Goal: Task Accomplishment & Management: Use online tool/utility

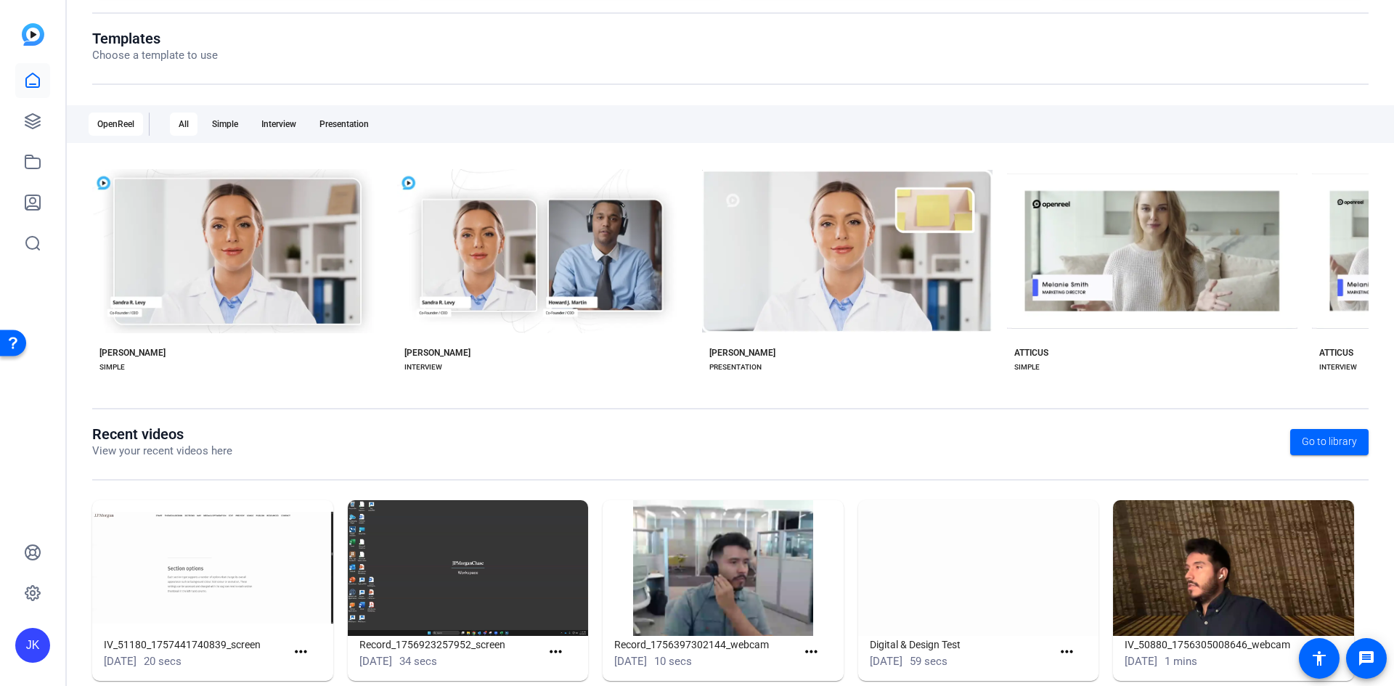
scroll to position [172, 0]
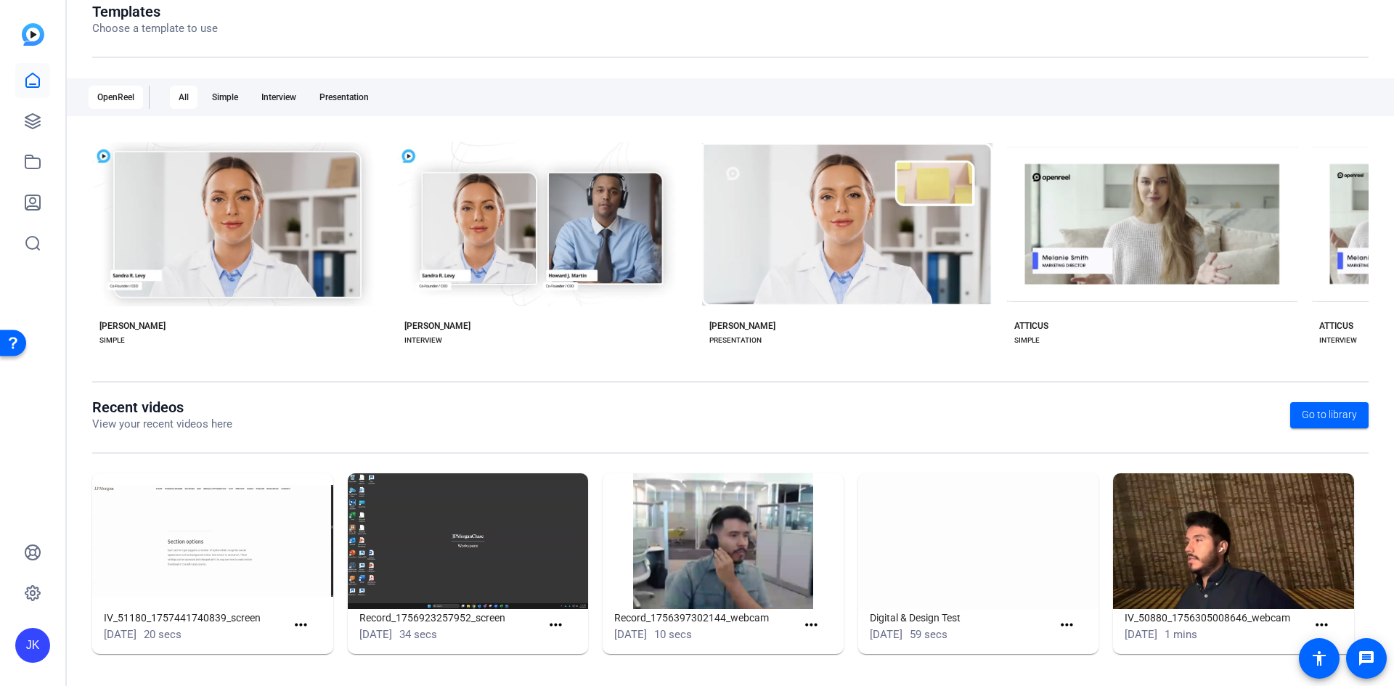
click at [951, 539] on img at bounding box center [978, 541] width 241 height 136
click at [1071, 619] on span at bounding box center [1070, 626] width 36 height 35
click at [929, 533] on img at bounding box center [978, 541] width 241 height 136
click at [1059, 625] on mat-icon "more_horiz" at bounding box center [1067, 626] width 18 height 18
click at [1080, 650] on span "View" at bounding box center [1093, 646] width 58 height 17
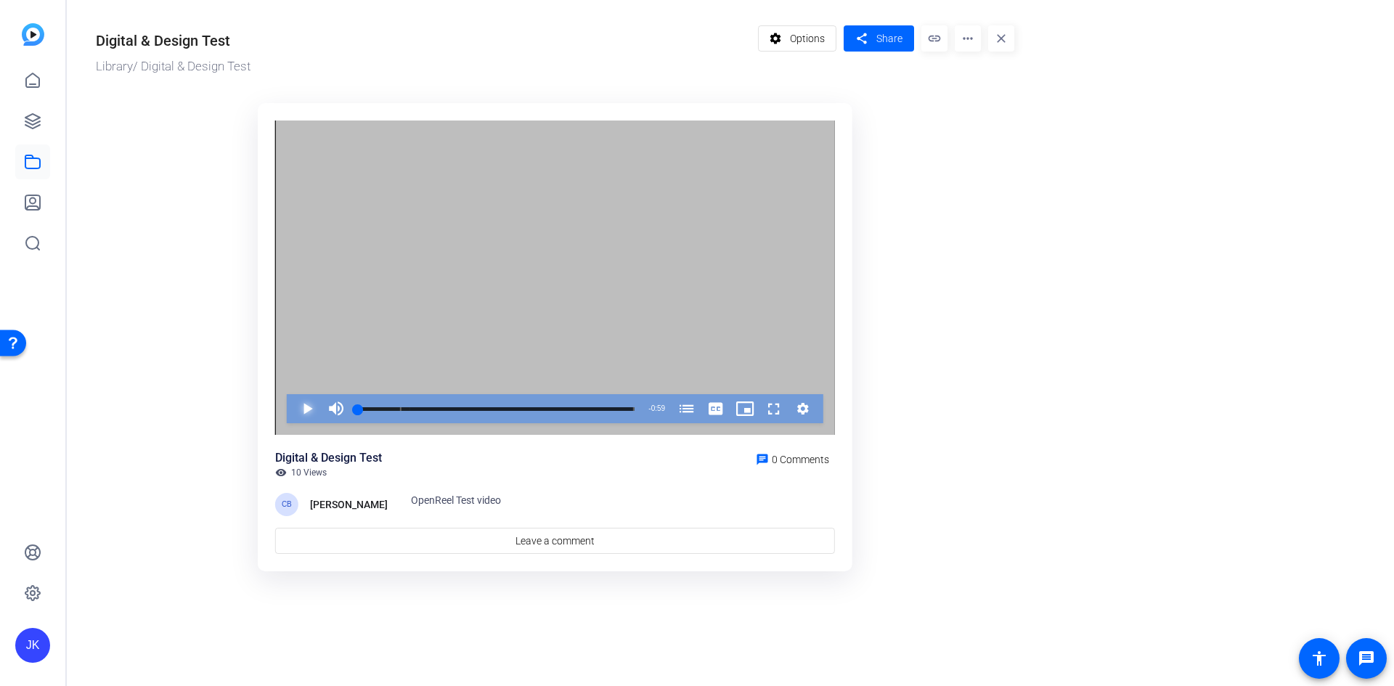
click at [293, 412] on span "Video Player" at bounding box center [293, 408] width 0 height 29
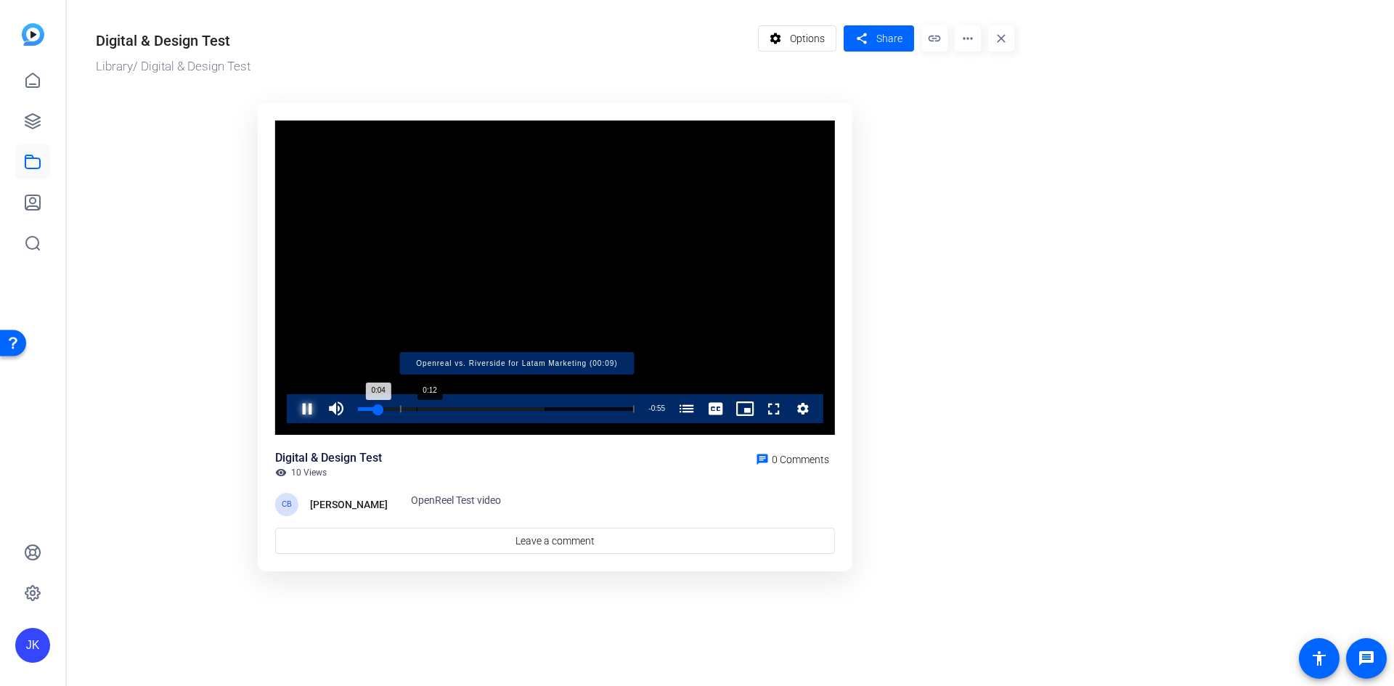
click at [417, 410] on div "Progress Bar" at bounding box center [517, 408] width 235 height 7
click at [293, 410] on span "Video Player" at bounding box center [293, 408] width 0 height 29
click at [615, 410] on div "Loaded : 100.00% 0:55 0:17 Openreal vs. Riverside for Latam Marketing (00:09)" at bounding box center [496, 409] width 277 height 4
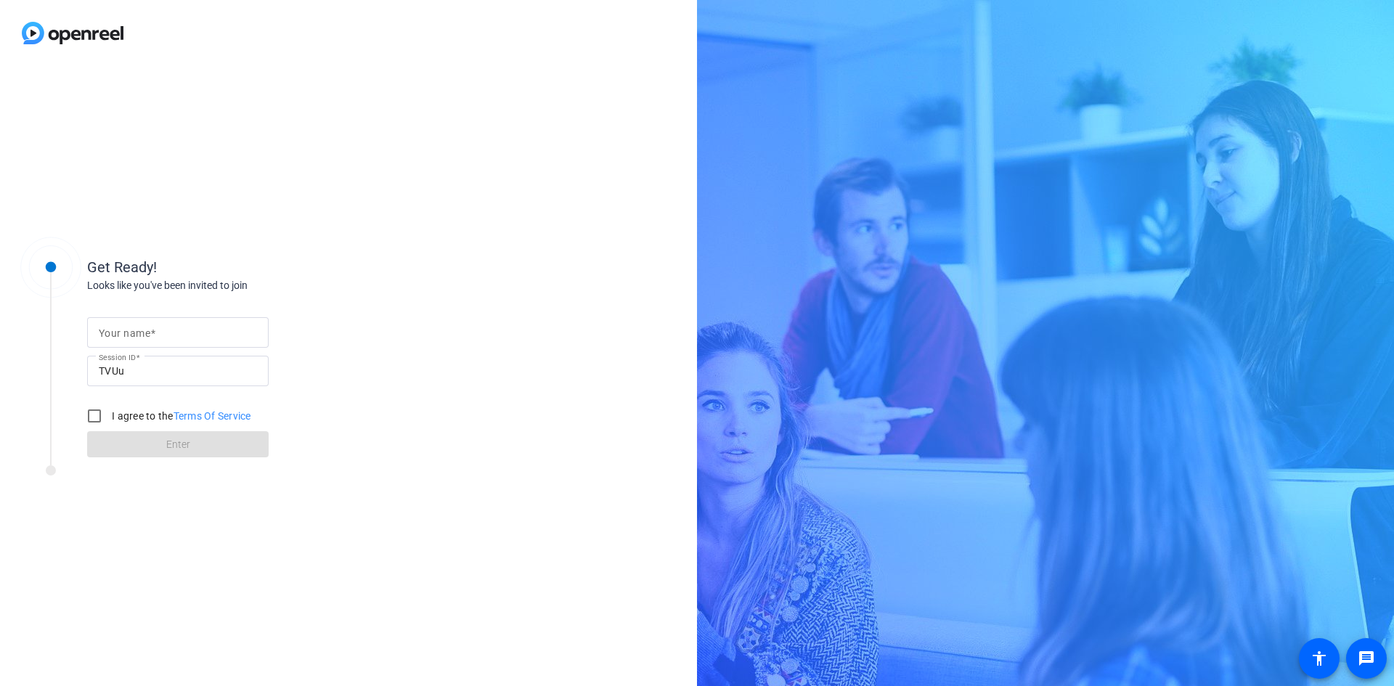
click at [182, 342] on div at bounding box center [178, 332] width 158 height 30
type input "JK"
click at [105, 416] on input "I agree to the Terms Of Service" at bounding box center [94, 416] width 29 height 29
checkbox input "true"
click at [145, 439] on span at bounding box center [178, 444] width 182 height 35
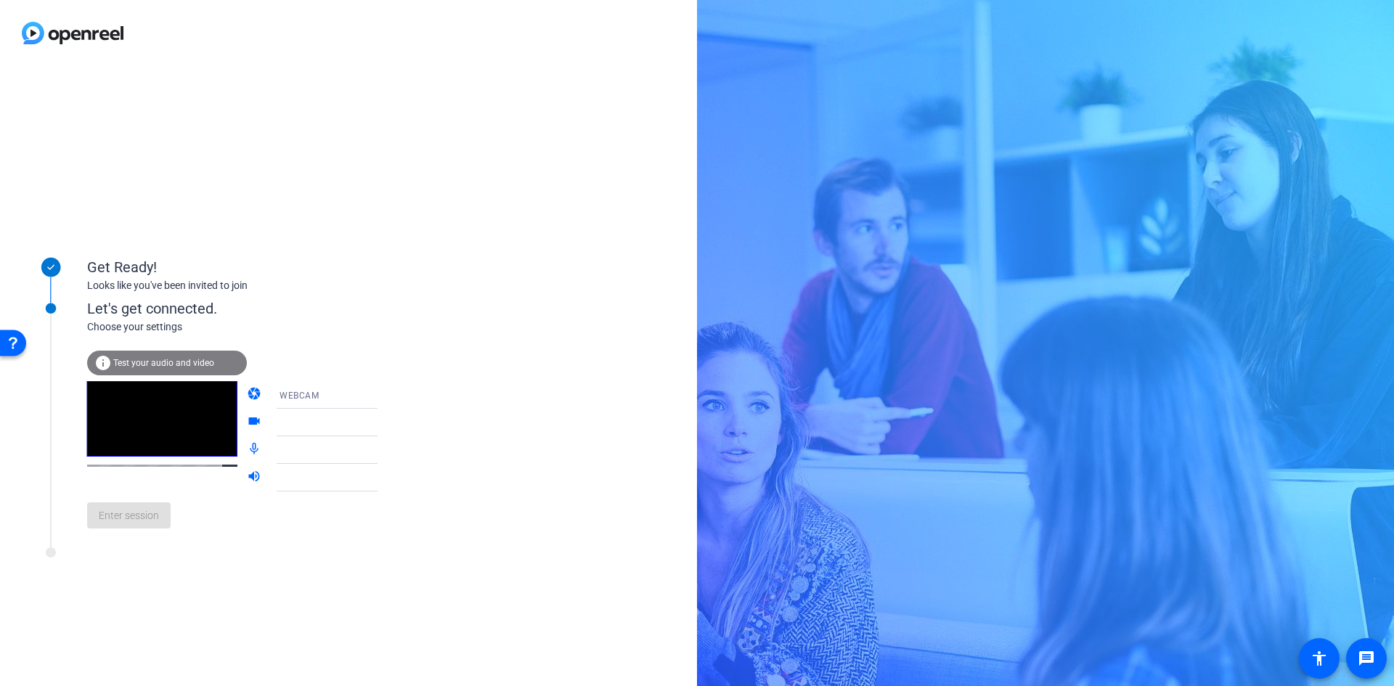
click at [383, 399] on icon at bounding box center [391, 394] width 17 height 17
click at [314, 422] on mat-option "WEBCAM" at bounding box center [315, 423] width 124 height 29
click at [351, 423] on div at bounding box center [334, 422] width 108 height 17
click at [383, 426] on icon at bounding box center [391, 422] width 17 height 17
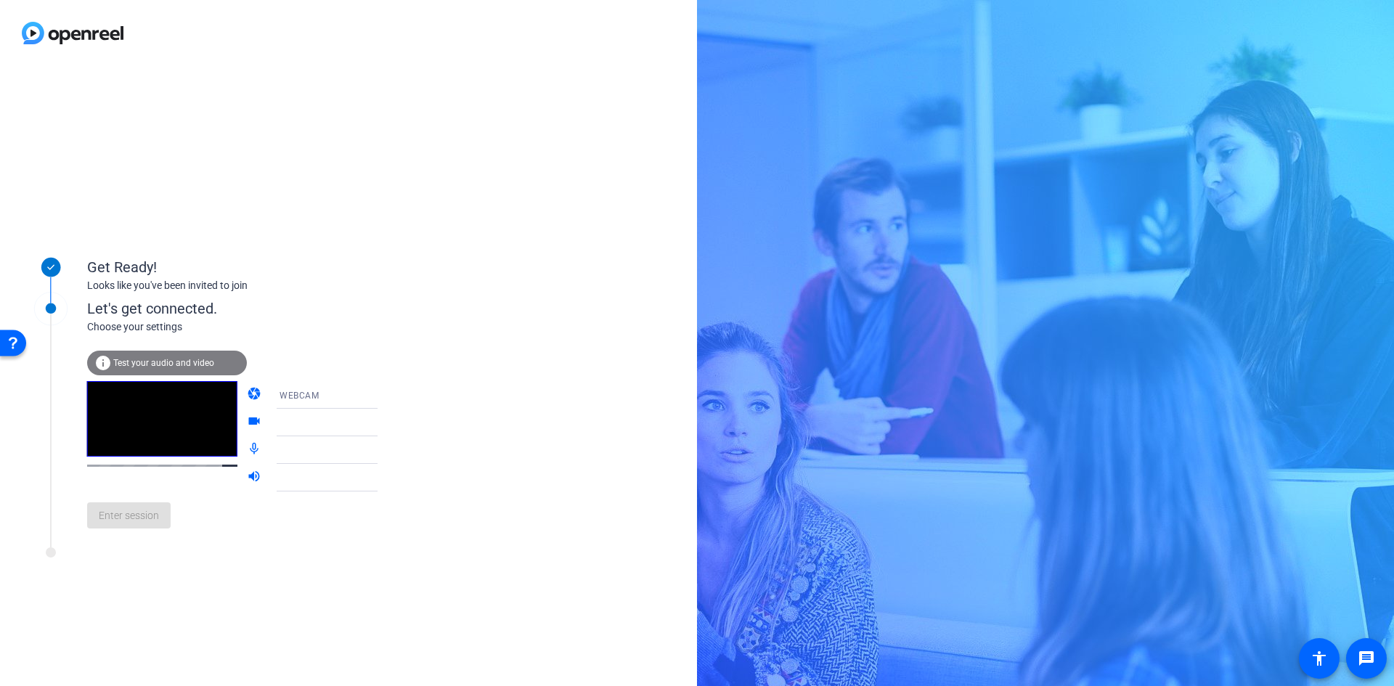
click at [311, 420] on div at bounding box center [334, 422] width 108 height 17
click at [132, 372] on div "info Test your audio and video" at bounding box center [167, 363] width 160 height 25
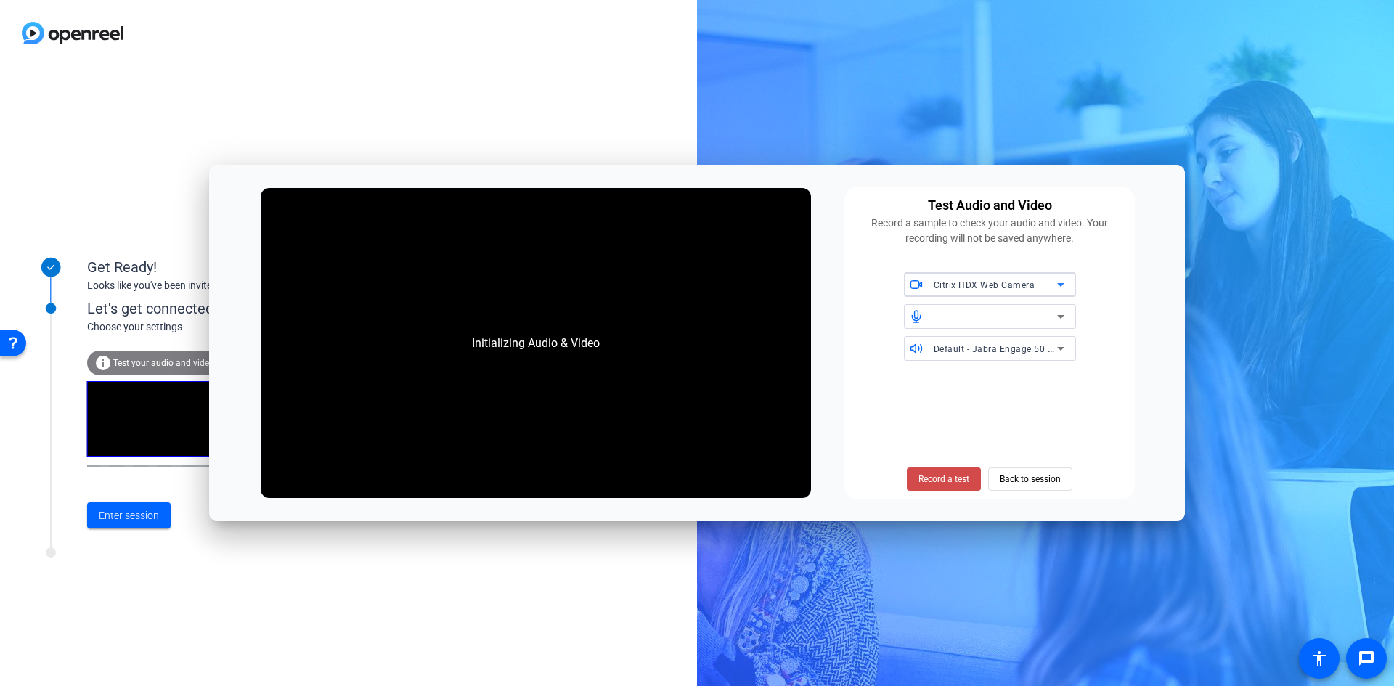
click at [952, 473] on span "Record a test" at bounding box center [944, 479] width 51 height 13
click at [937, 481] on span "Stop Testing" at bounding box center [944, 479] width 49 height 13
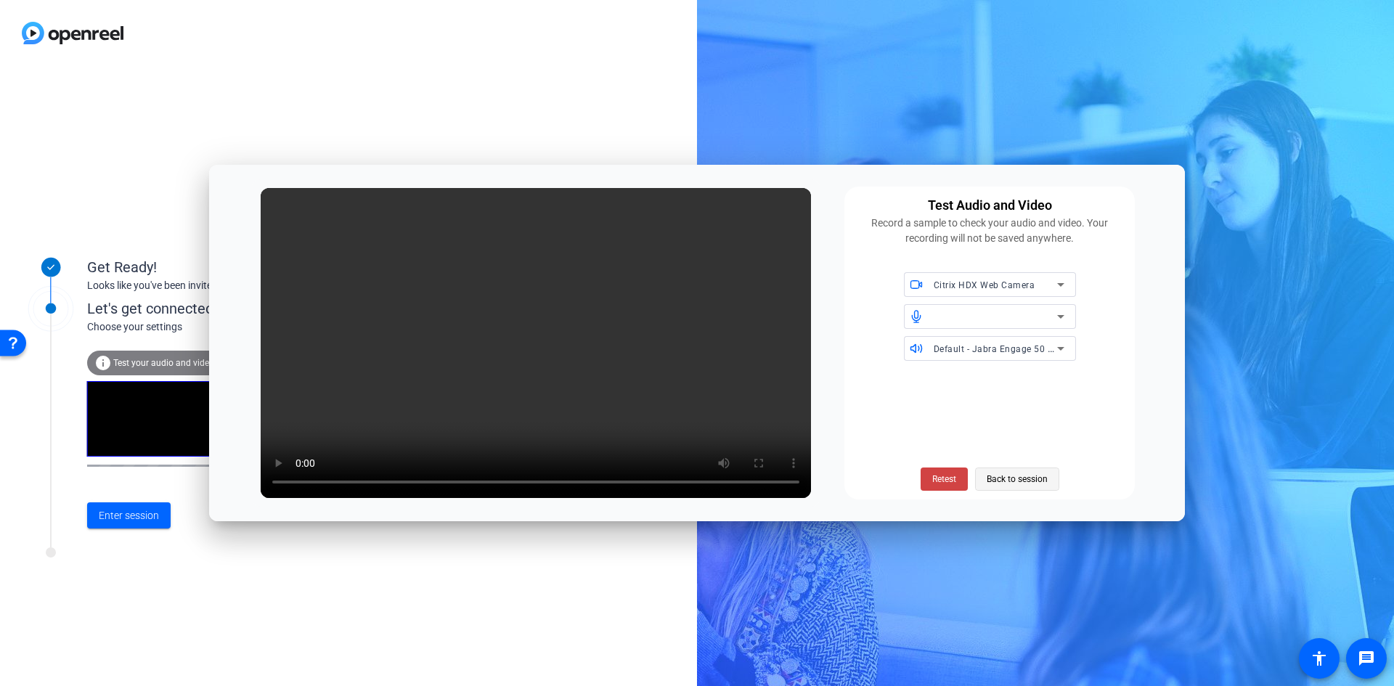
click at [1022, 473] on span "Back to session" at bounding box center [1017, 479] width 61 height 28
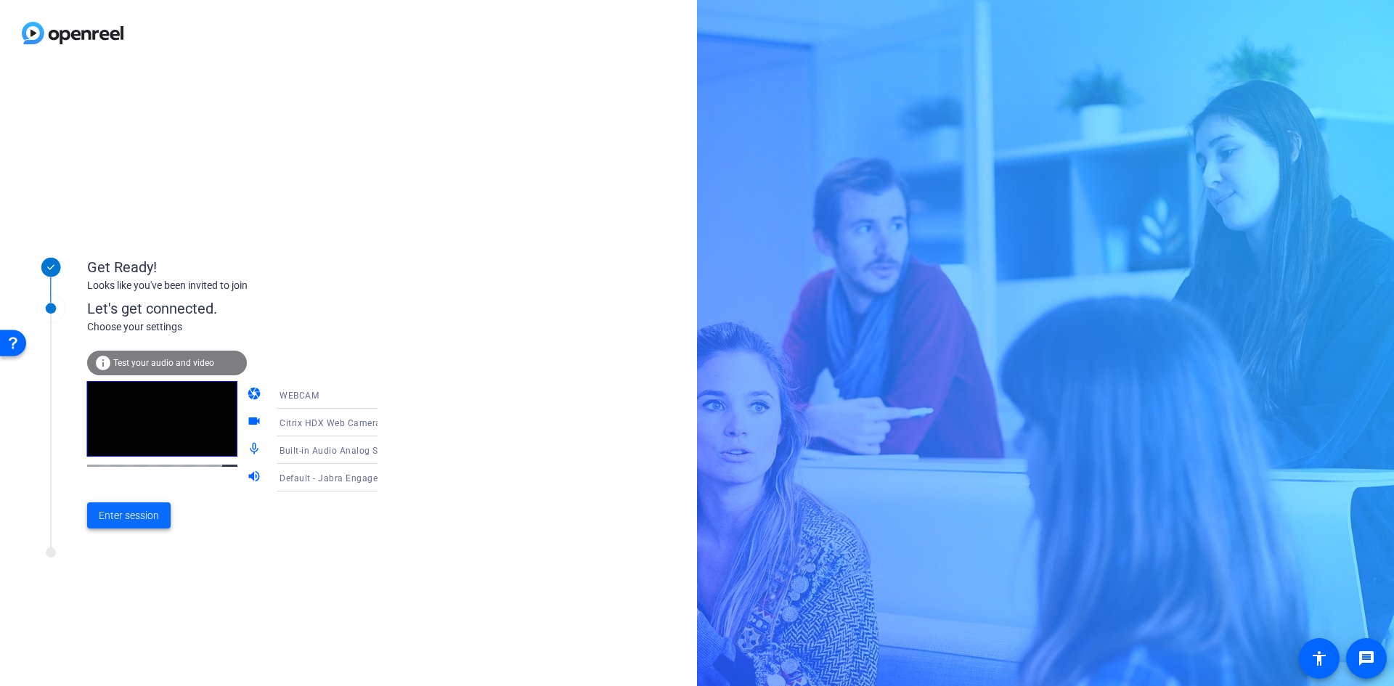
click at [149, 503] on span at bounding box center [129, 515] width 84 height 35
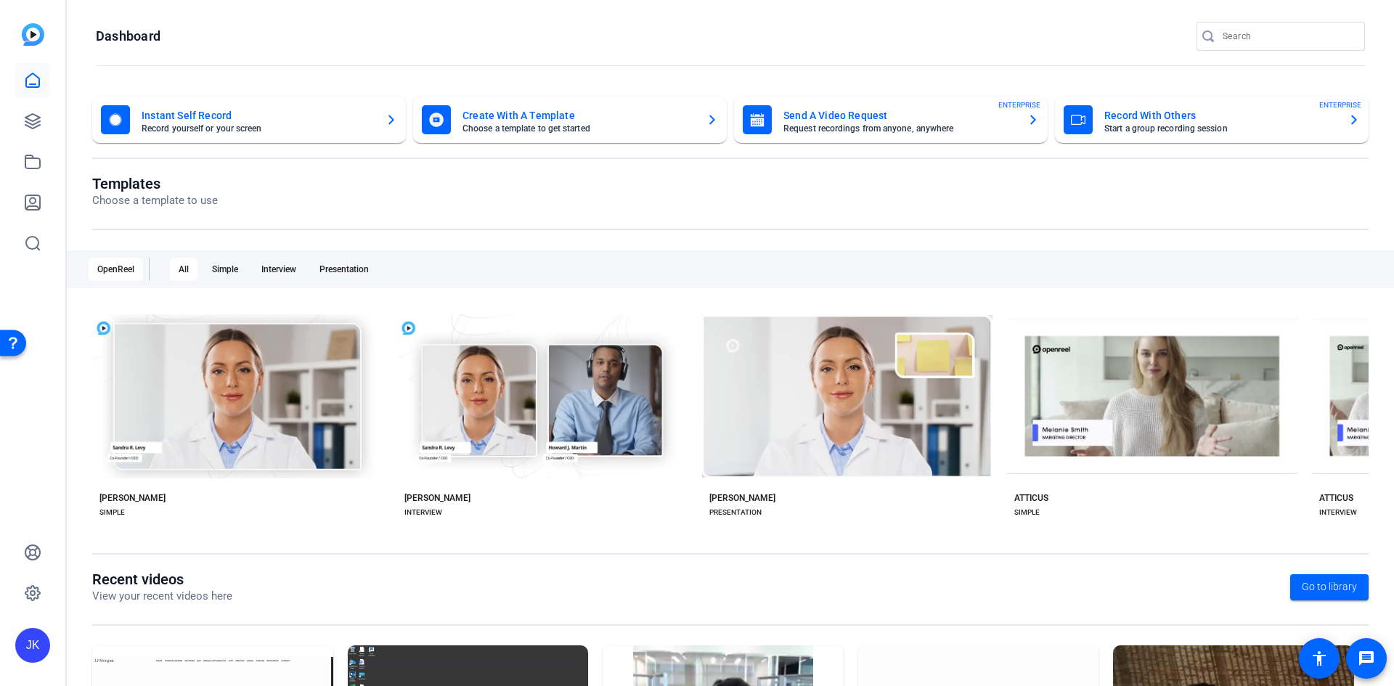
click at [1006, 9] on mat-toolbar "Dashboard" at bounding box center [730, 41] width 1327 height 82
click at [33, 638] on div "JK" at bounding box center [32, 645] width 35 height 35
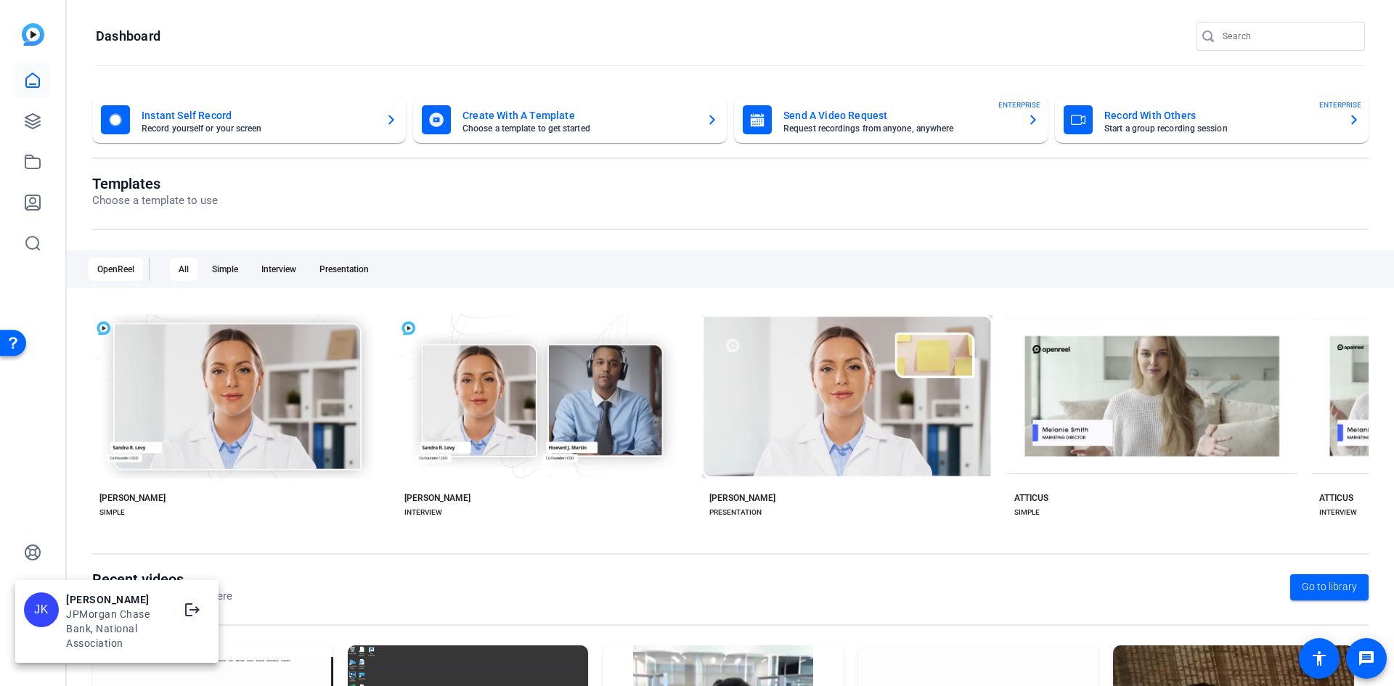
click at [35, 44] on div at bounding box center [697, 343] width 1394 height 686
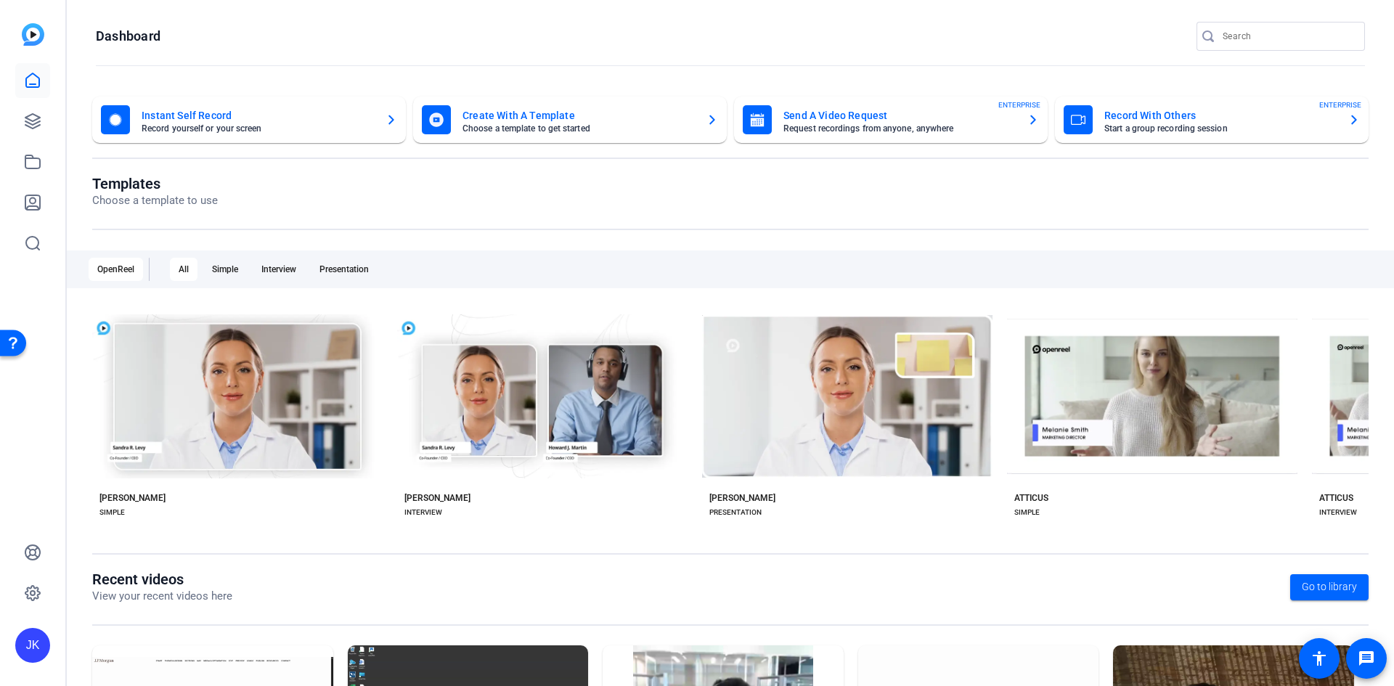
click at [981, 38] on openreel-page-title "Dashboard" at bounding box center [730, 36] width 1269 height 29
click at [36, 646] on div "JK" at bounding box center [32, 645] width 35 height 35
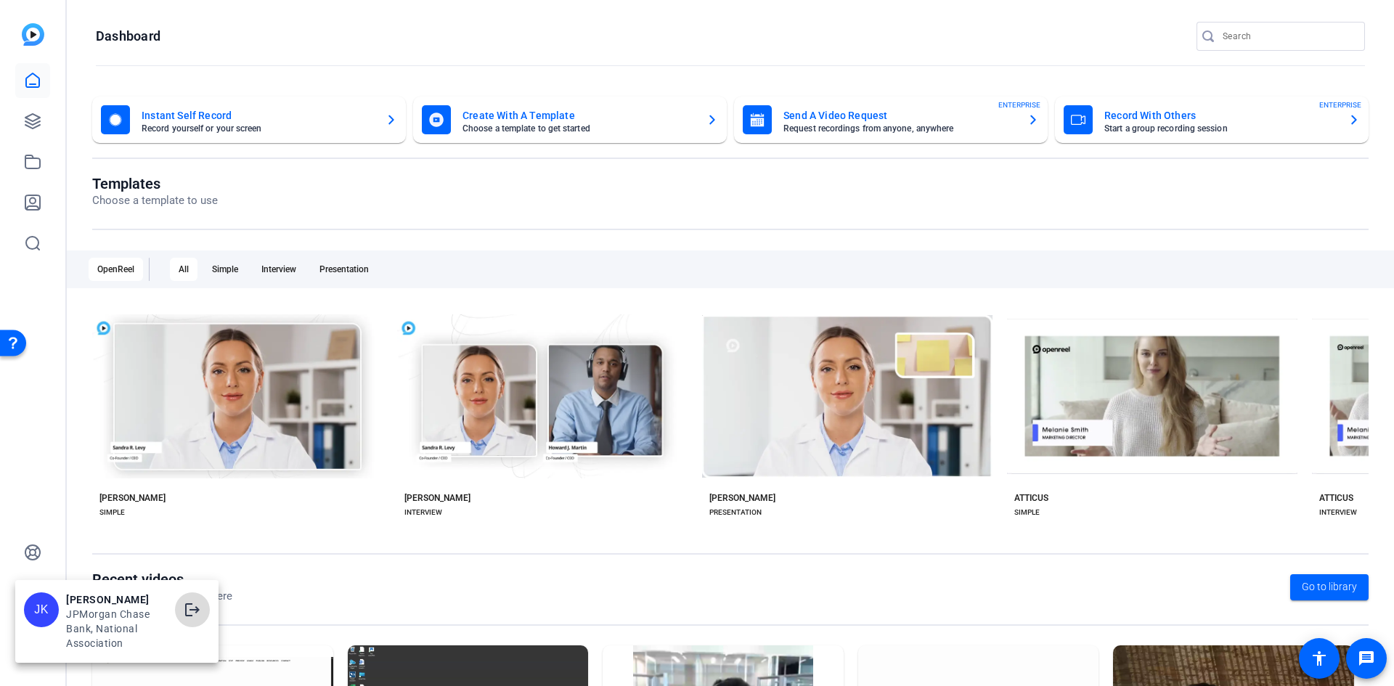
click at [203, 611] on span at bounding box center [192, 610] width 35 height 35
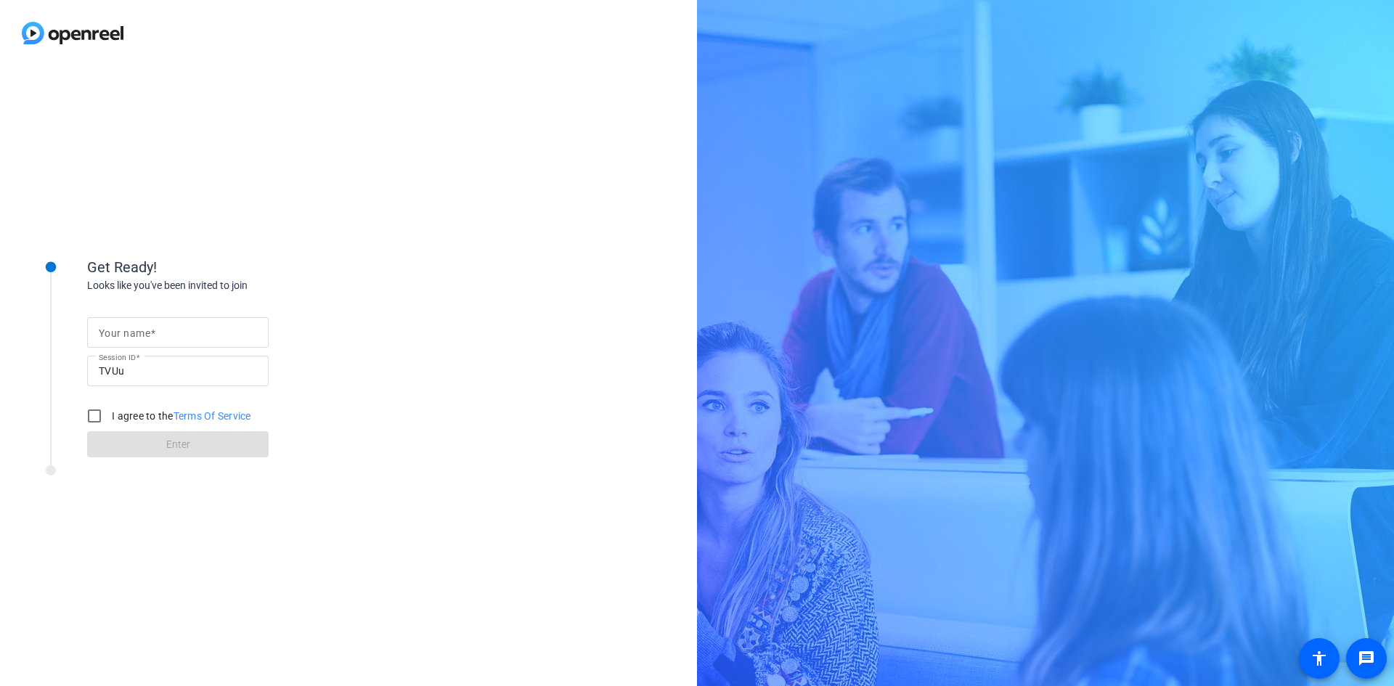
click at [190, 321] on div at bounding box center [178, 332] width 158 height 30
click at [190, 330] on input "Your name" at bounding box center [178, 332] width 158 height 17
type input "JK"
click at [92, 414] on input "I agree to the Terms Of Service" at bounding box center [94, 416] width 29 height 29
checkbox input "true"
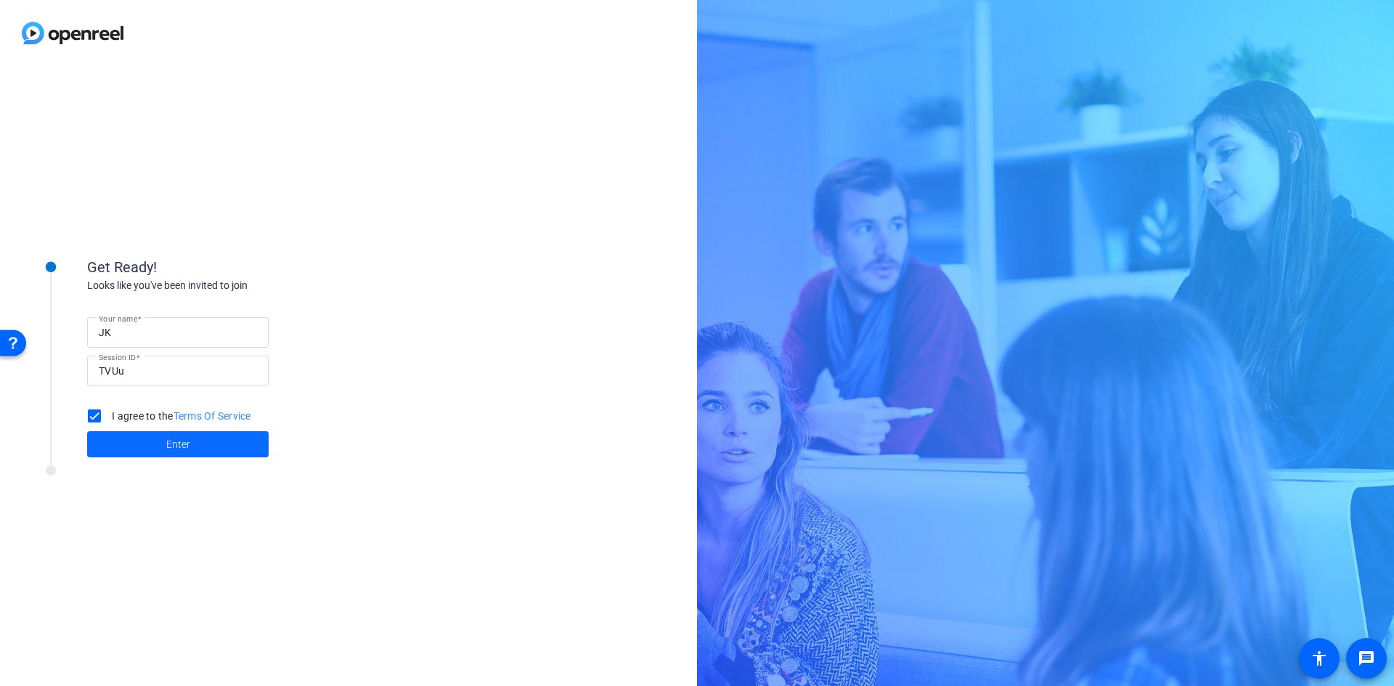
click at [161, 447] on span at bounding box center [178, 444] width 182 height 35
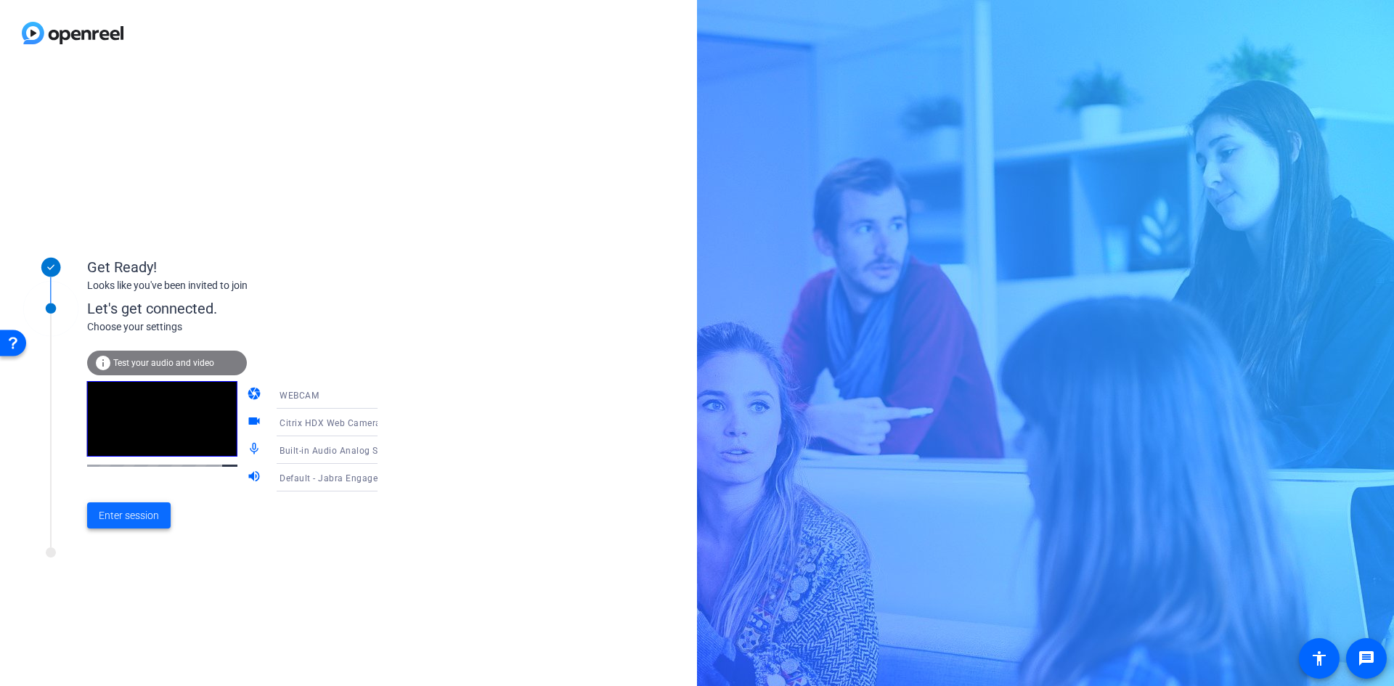
click at [131, 524] on span "Enter session" at bounding box center [129, 515] width 60 height 15
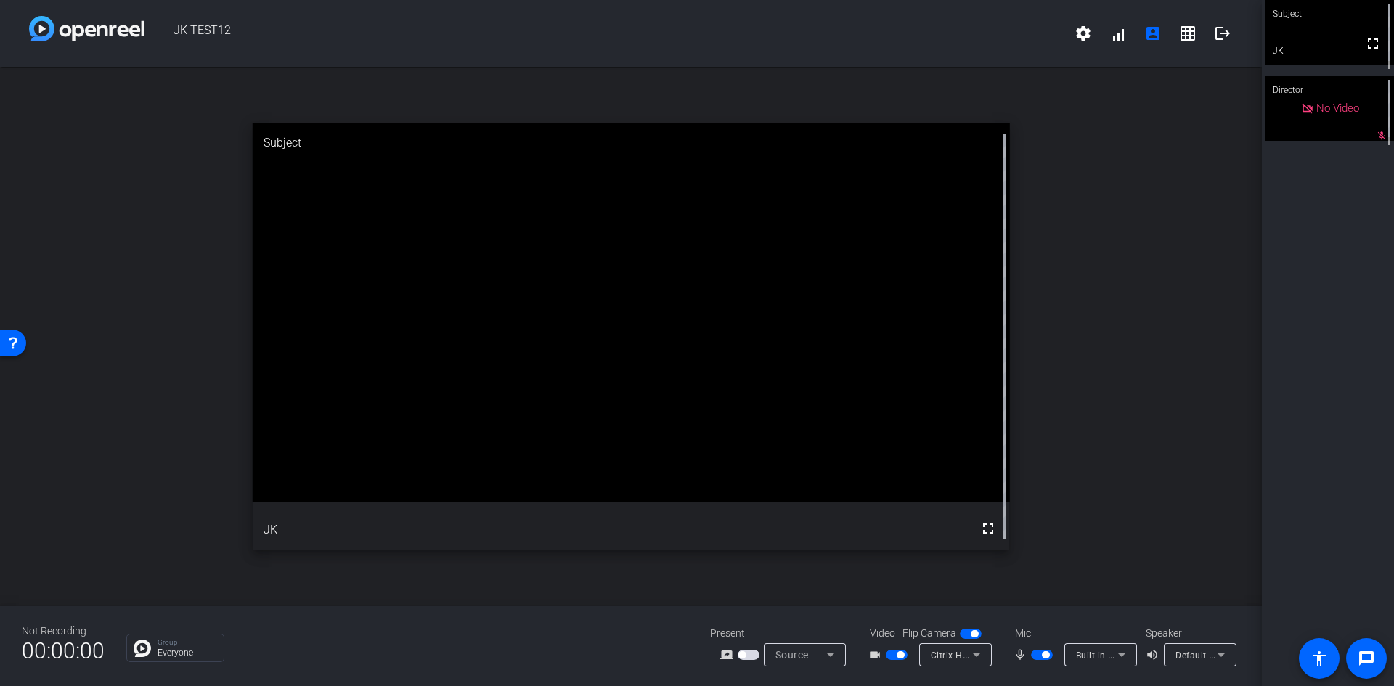
click at [695, 566] on span "button" at bounding box center [742, 654] width 7 height 7
click at [695, 566] on icon at bounding box center [830, 654] width 17 height 17
click at [695, 566] on mat-option "Screen Sharing" at bounding box center [815, 599] width 102 height 29
click at [695, 566] on mat-icon "screen_share_outline" at bounding box center [728, 654] width 17 height 17
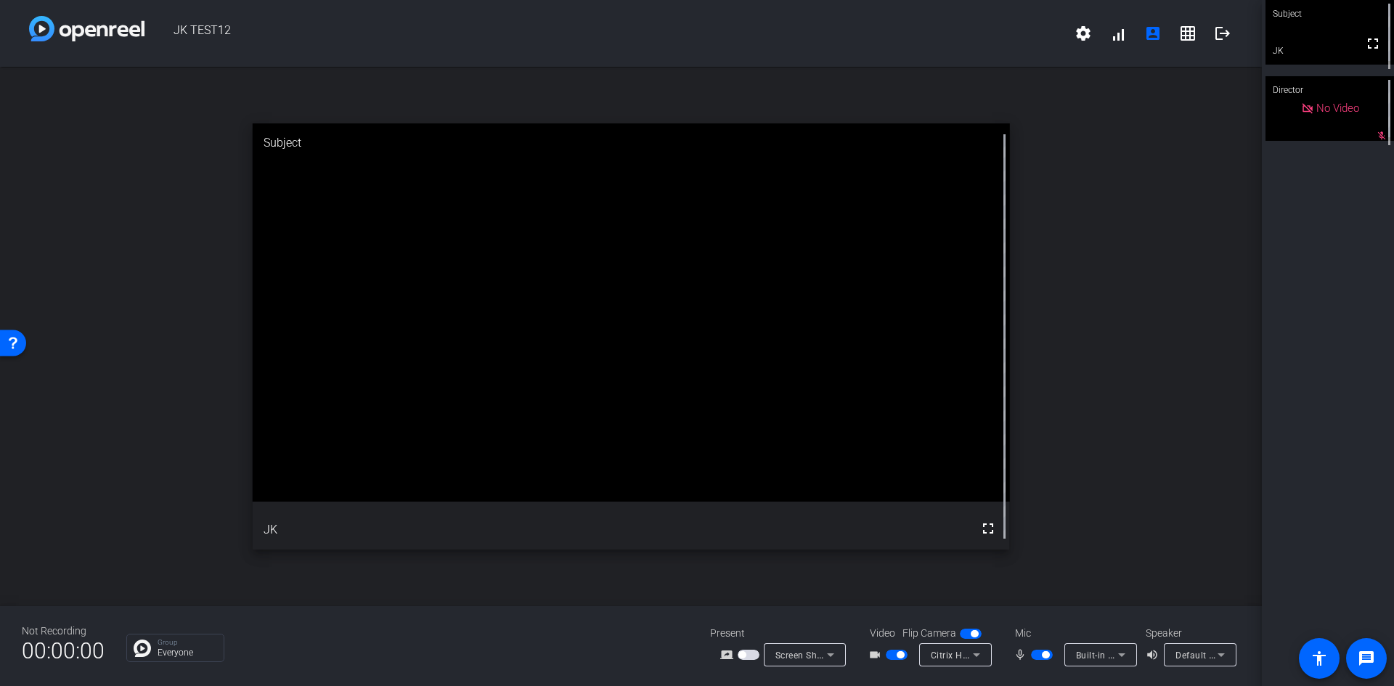
click at [695, 566] on mat-slide-toggle at bounding box center [750, 654] width 25 height 15
click at [695, 566] on span "button" at bounding box center [749, 655] width 22 height 10
click at [695, 566] on icon at bounding box center [976, 654] width 17 height 17
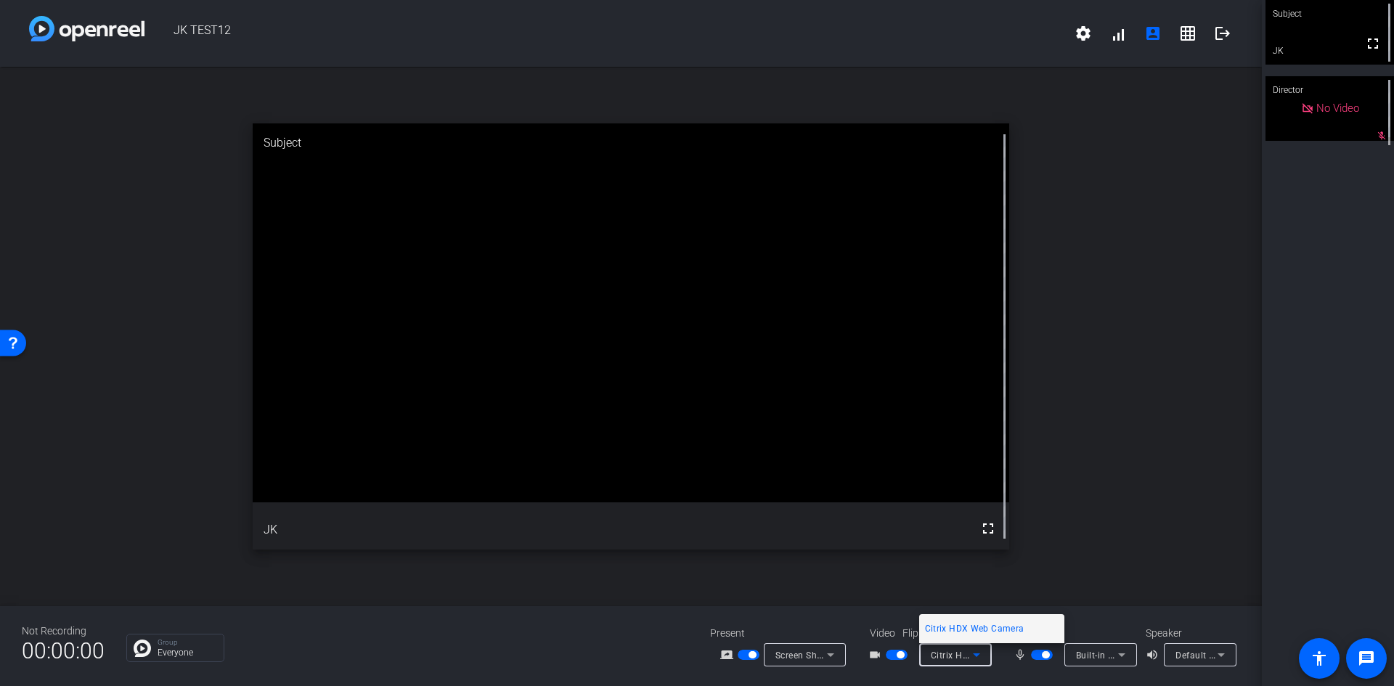
click at [695, 566] on div at bounding box center [697, 343] width 1394 height 686
click at [695, 566] on div "Built-in Audio Analog Stereo" at bounding box center [1097, 655] width 42 height 18
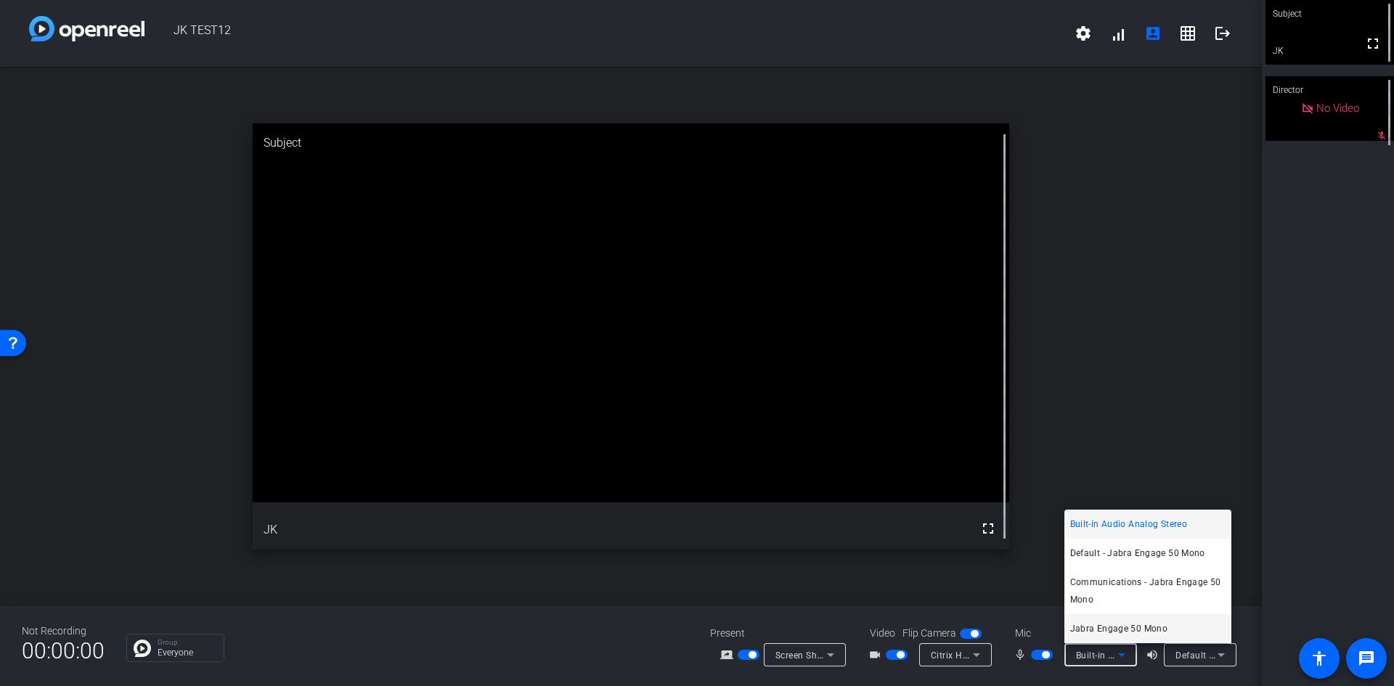
click at [695, 566] on mat-option "Jabra Engage 50 Mono" at bounding box center [1148, 628] width 167 height 29
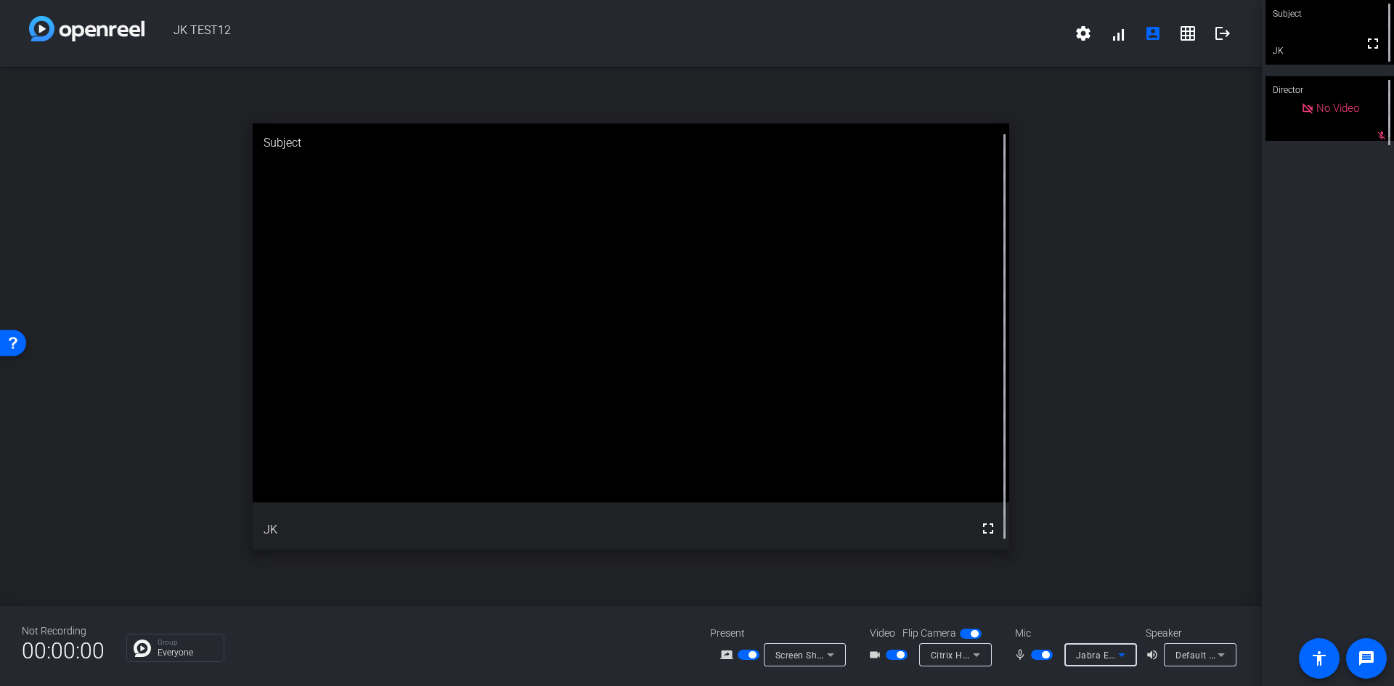
click at [695, 566] on span "Jabra Engage 50 Mono" at bounding box center [1125, 655] width 99 height 12
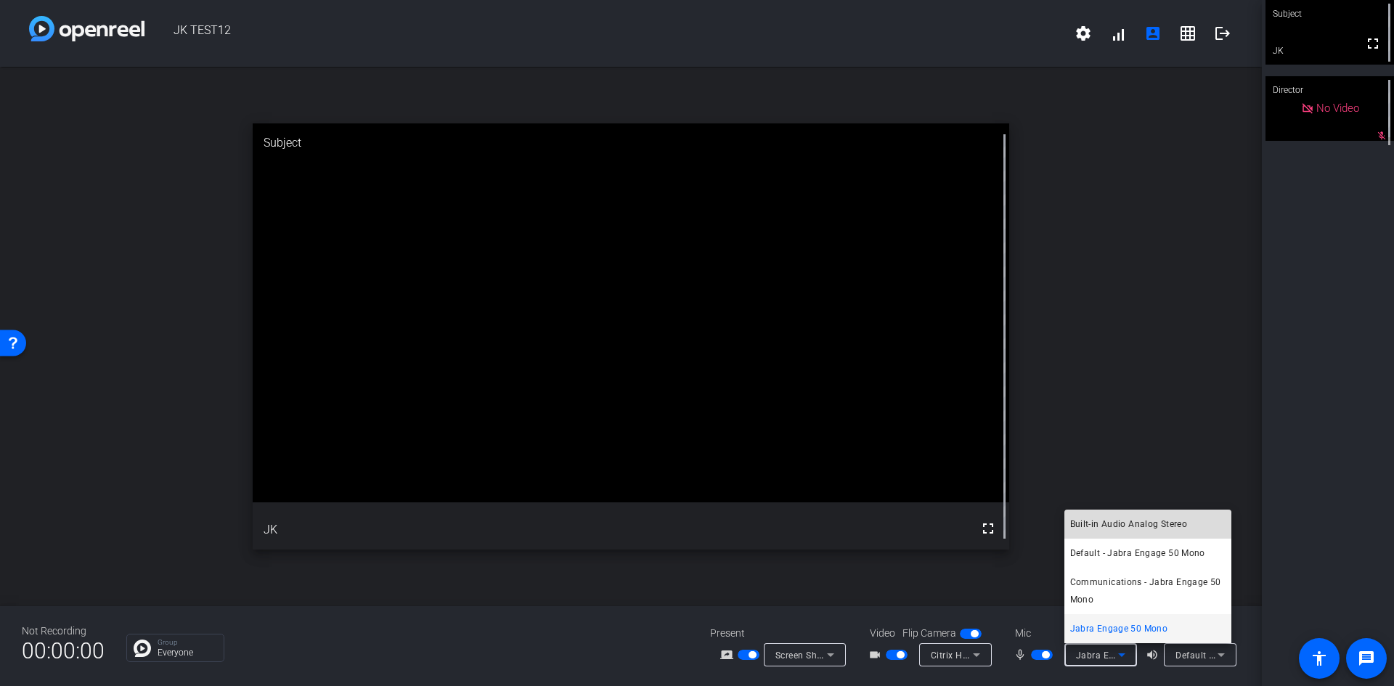
click at [695, 527] on span "Built-in Audio Analog Stereo" at bounding box center [1129, 524] width 118 height 17
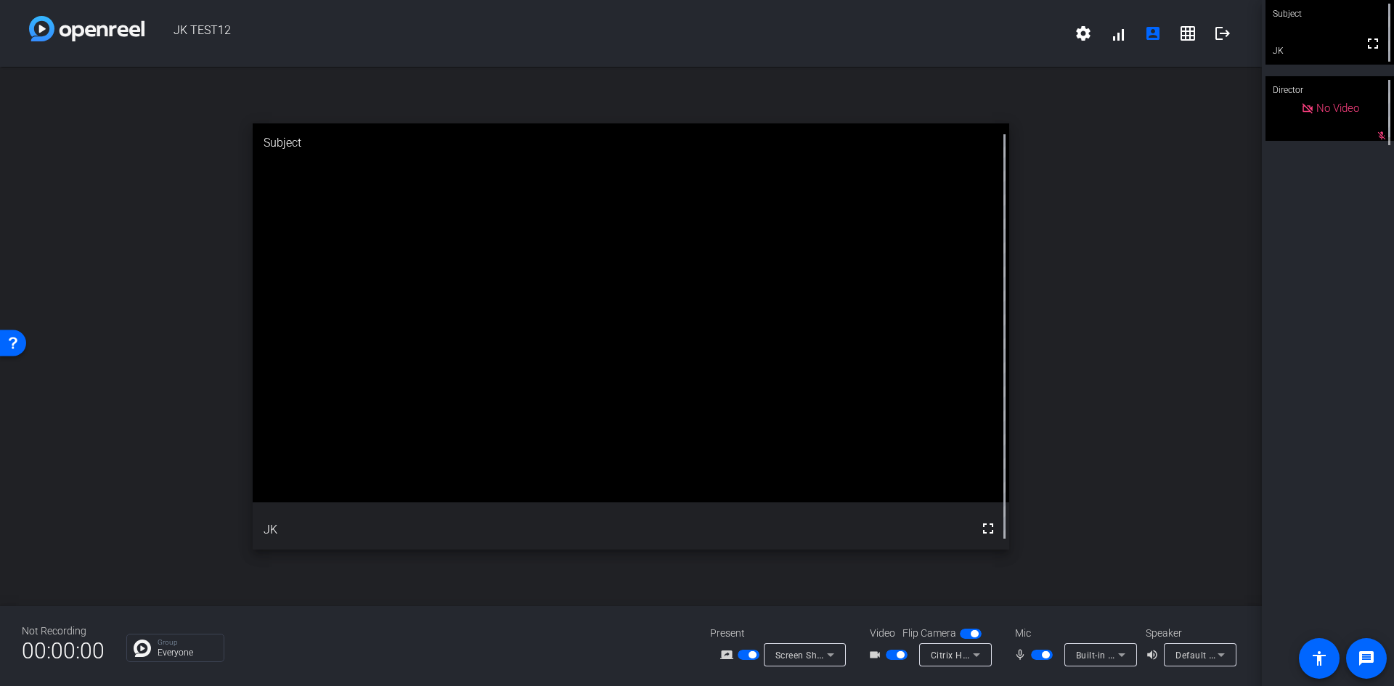
click at [695, 566] on div "Default - Jabra Engage 50 Mono" at bounding box center [1200, 654] width 49 height 23
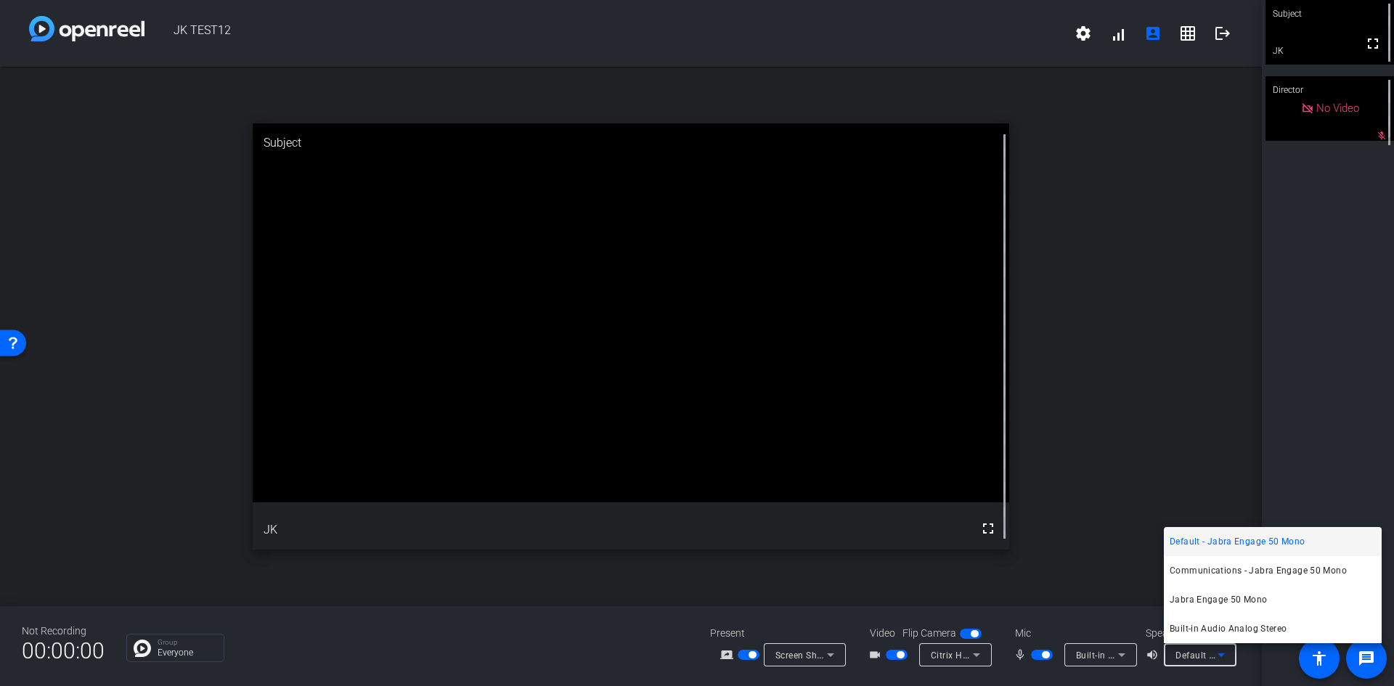
click at [695, 546] on span "Default - Jabra Engage 50 Mono" at bounding box center [1237, 541] width 135 height 17
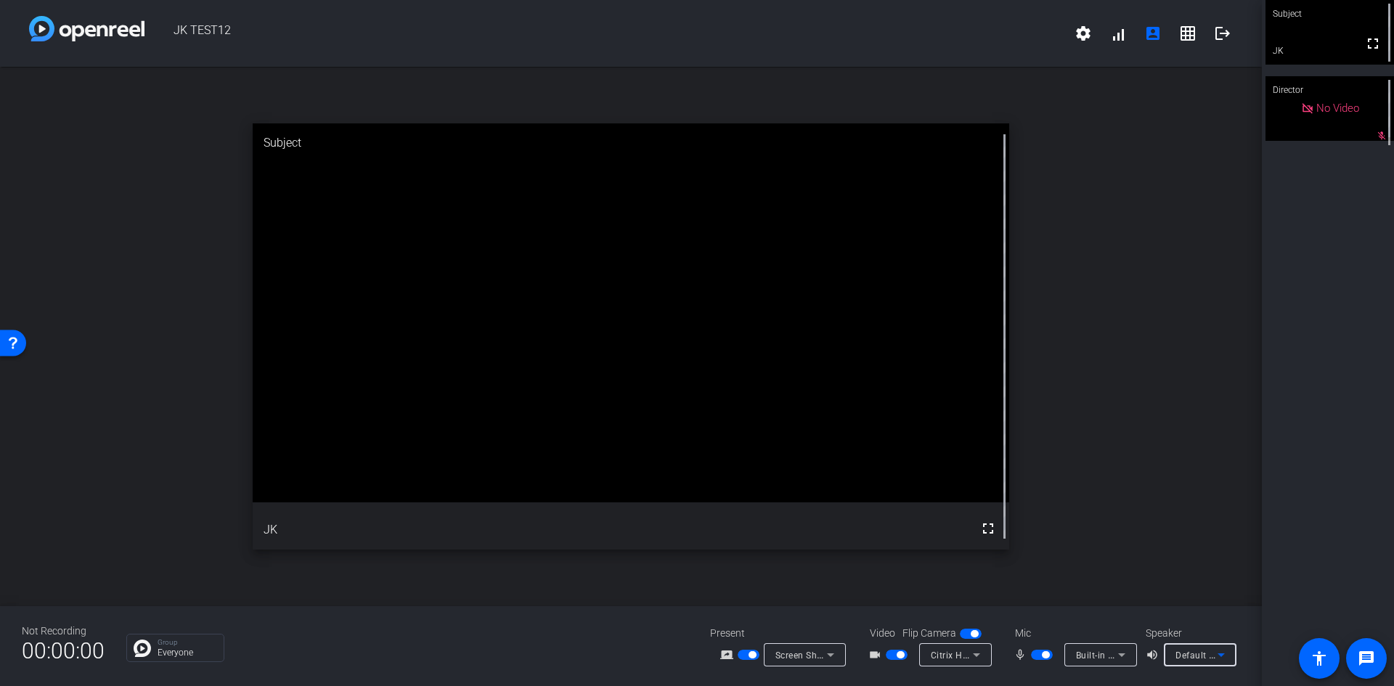
click at [695, 566] on icon at bounding box center [1221, 654] width 17 height 17
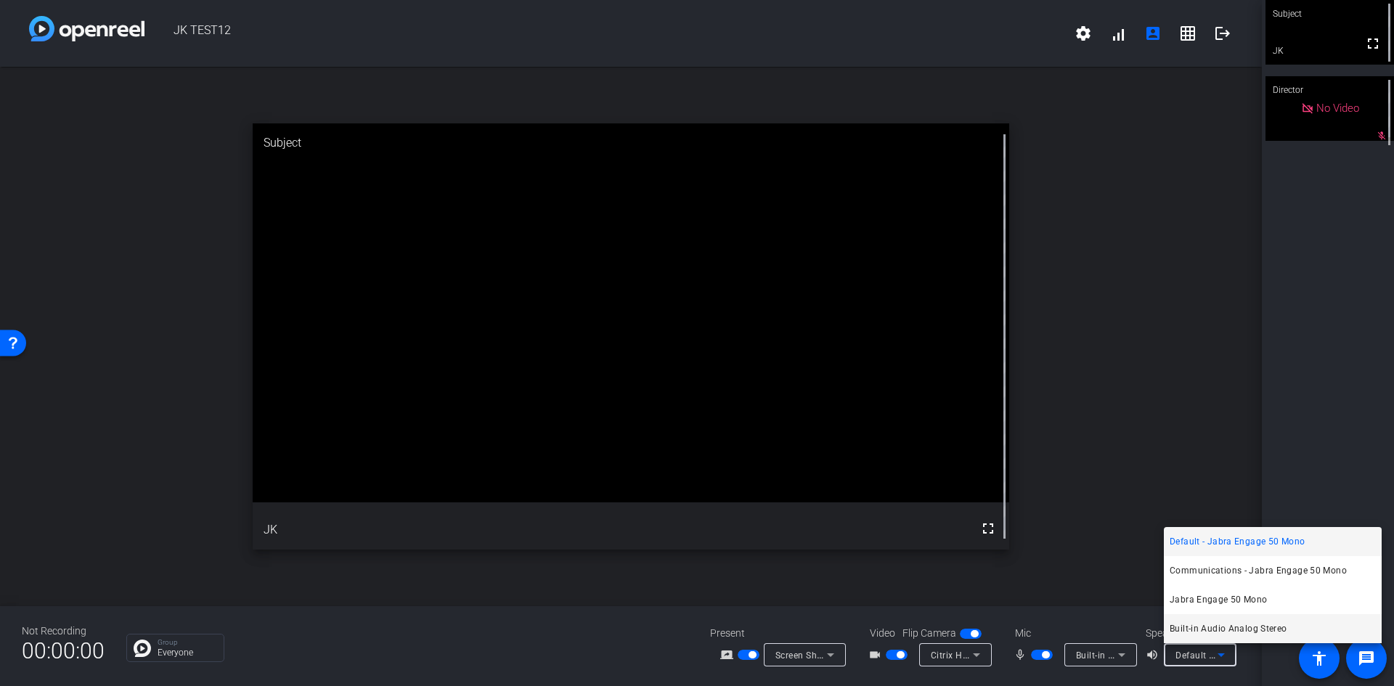
click at [695, 566] on span "Built-in Audio Analog Stereo" at bounding box center [1229, 628] width 118 height 17
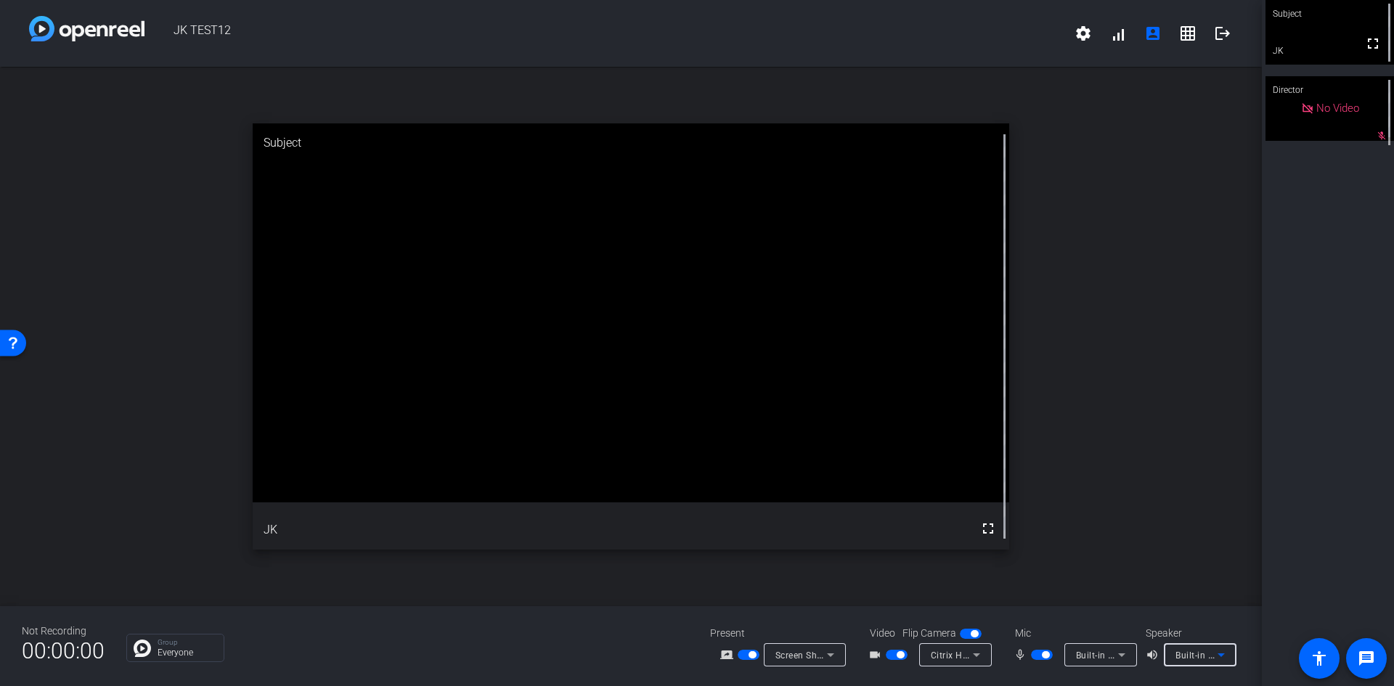
click at [695, 566] on span "Built-in Audio Analog Stereo" at bounding box center [1136, 655] width 120 height 12
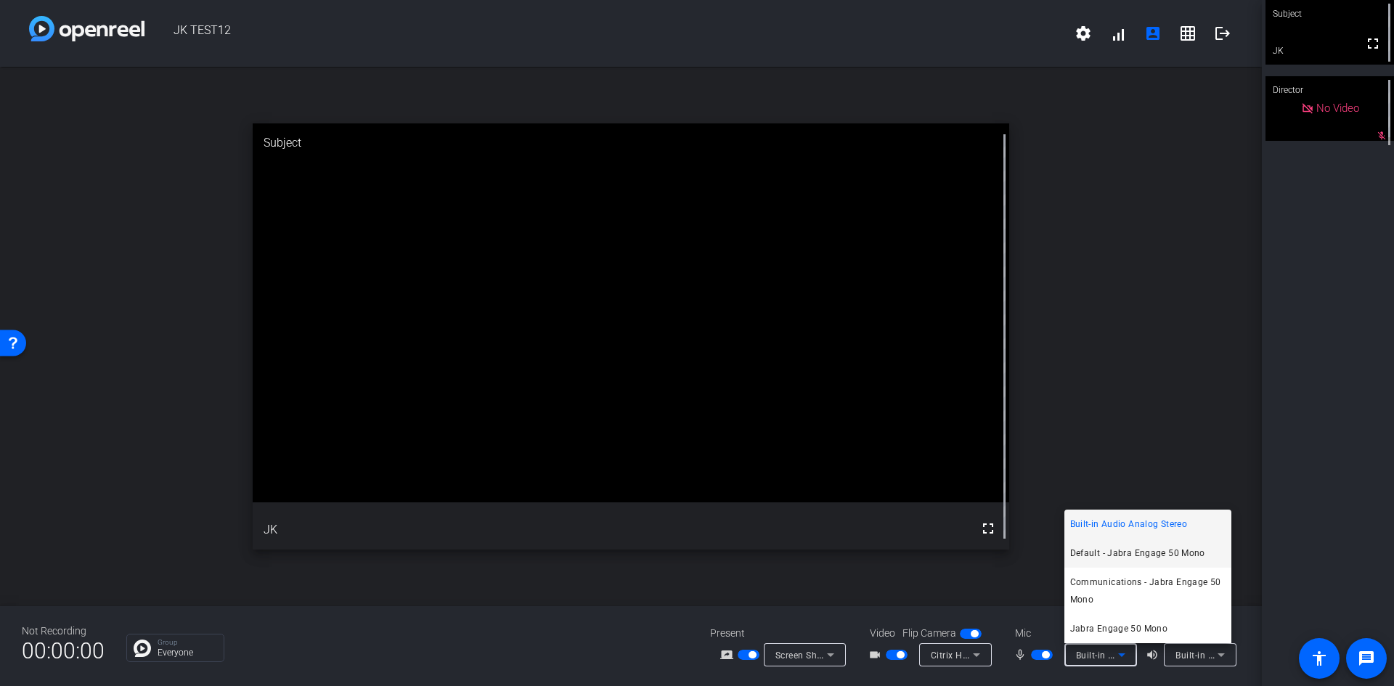
click at [695, 556] on span "Default - Jabra Engage 50 Mono" at bounding box center [1137, 553] width 135 height 17
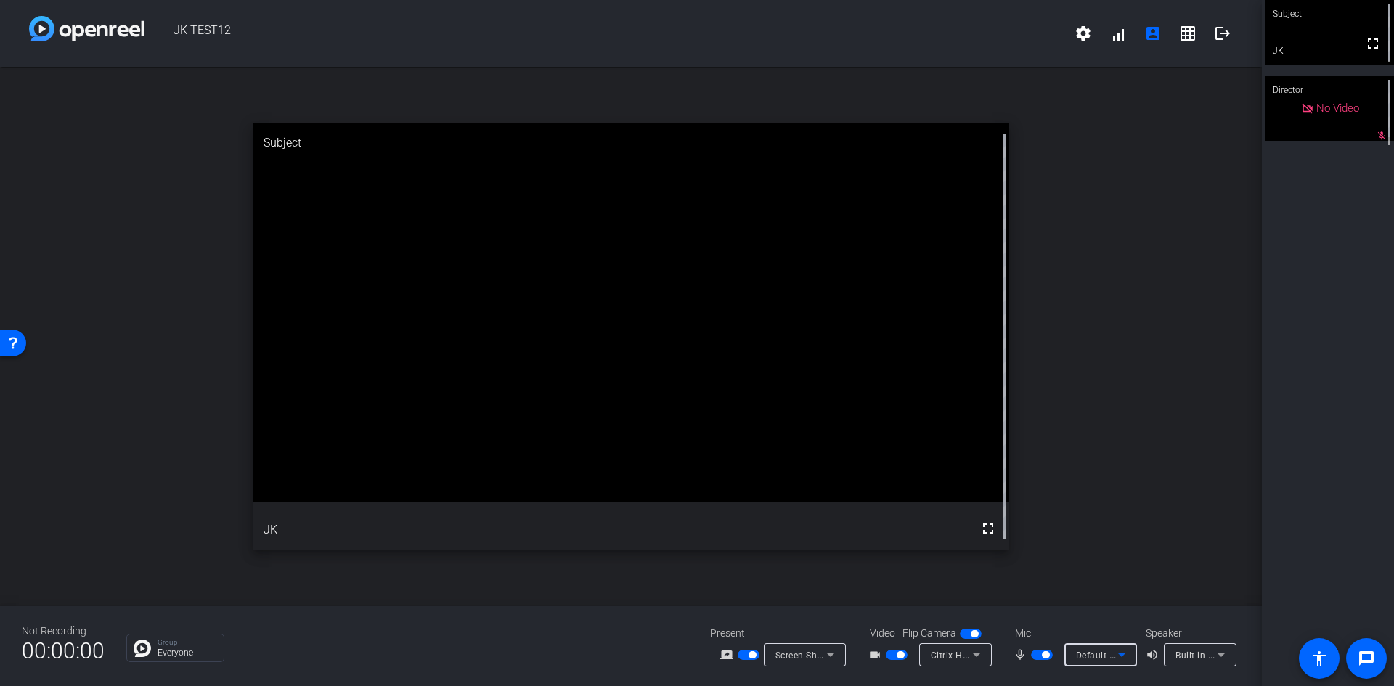
click at [695, 566] on icon at bounding box center [1221, 654] width 17 height 17
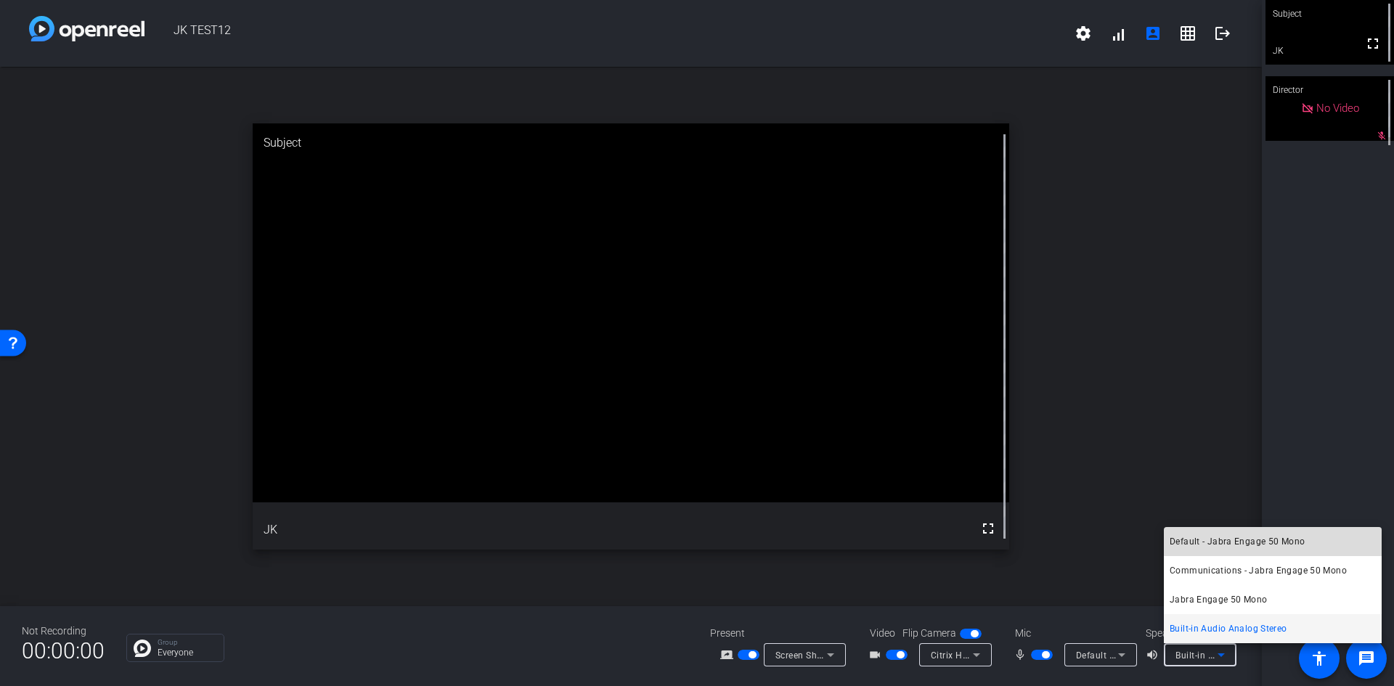
click at [695, 549] on span "Default - Jabra Engage 50 Mono" at bounding box center [1237, 541] width 135 height 17
